Goal: Information Seeking & Learning: Learn about a topic

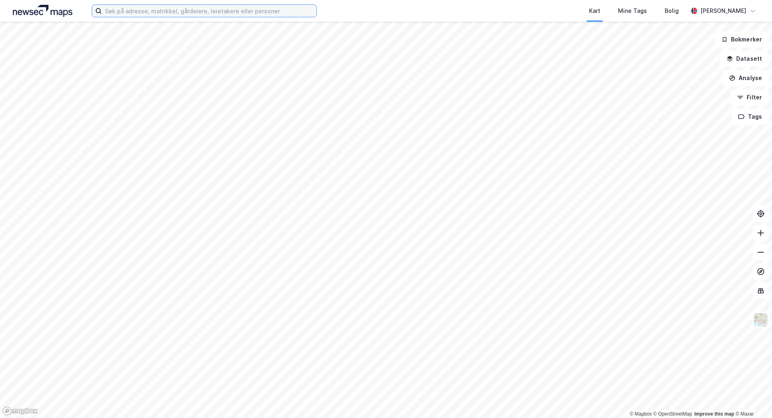
click at [115, 13] on input at bounding box center [209, 11] width 215 height 12
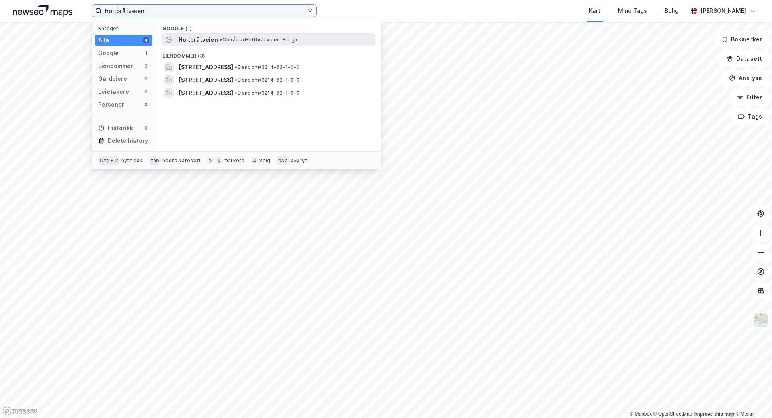
type input "holtbråtveien"
click at [244, 37] on span "• Område • [GEOGRAPHIC_DATA], [GEOGRAPHIC_DATA]" at bounding box center [259, 40] width 78 height 6
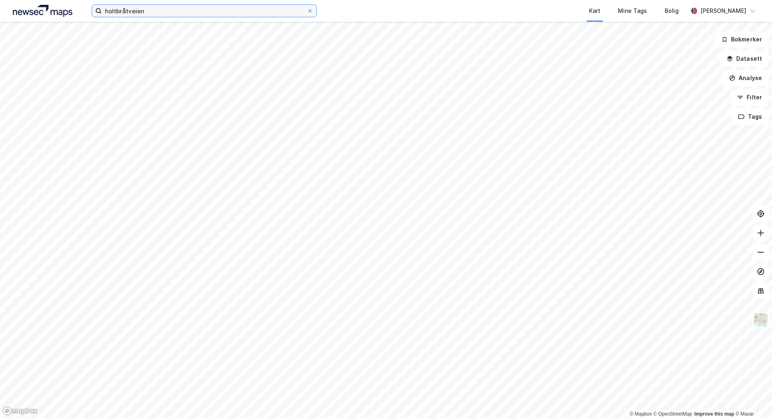
click at [160, 12] on input "holtbråtveien" at bounding box center [204, 11] width 205 height 12
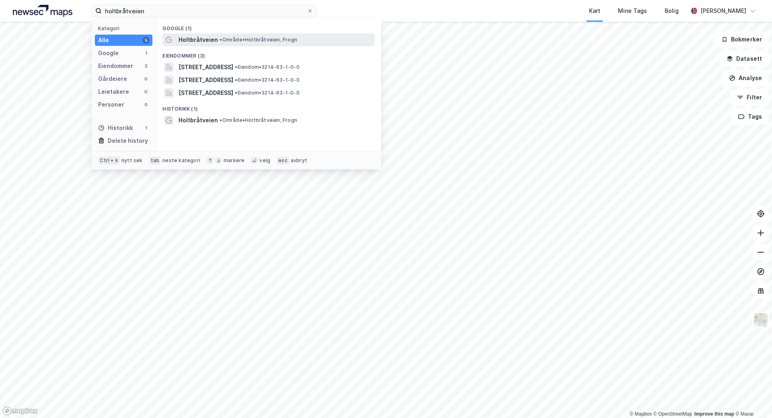
click at [174, 42] on div "Holtbråtveien • Område • [GEOGRAPHIC_DATA], [GEOGRAPHIC_DATA]" at bounding box center [269, 39] width 212 height 13
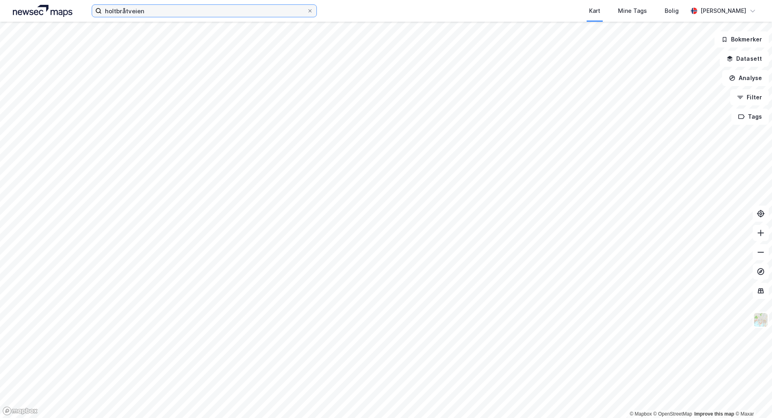
click at [206, 16] on input "holtbråtveien" at bounding box center [204, 11] width 205 height 12
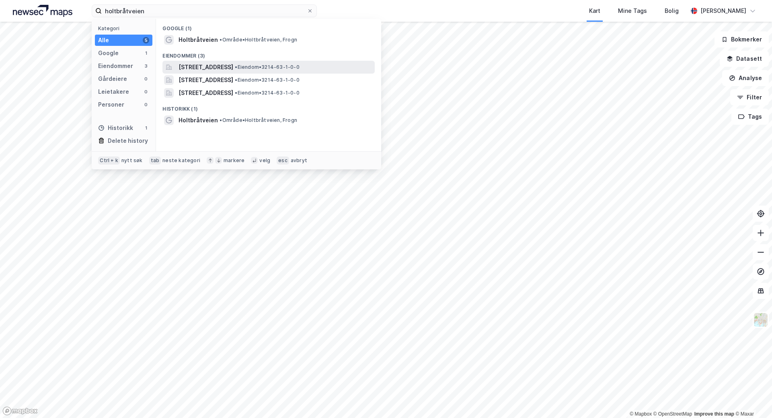
click at [212, 64] on span "[STREET_ADDRESS]" at bounding box center [206, 67] width 55 height 10
